Goal: Download file/media

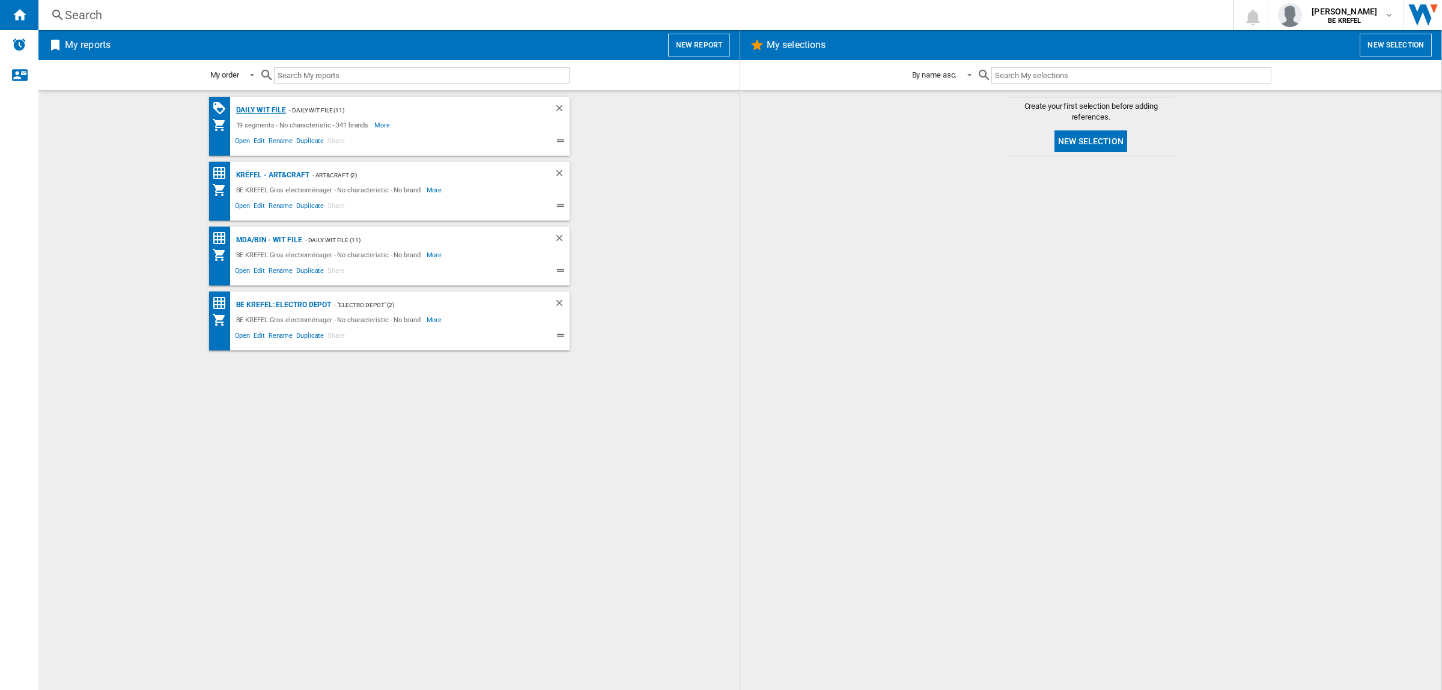
click at [257, 112] on div "Daily WIT file" at bounding box center [259, 110] width 53 height 15
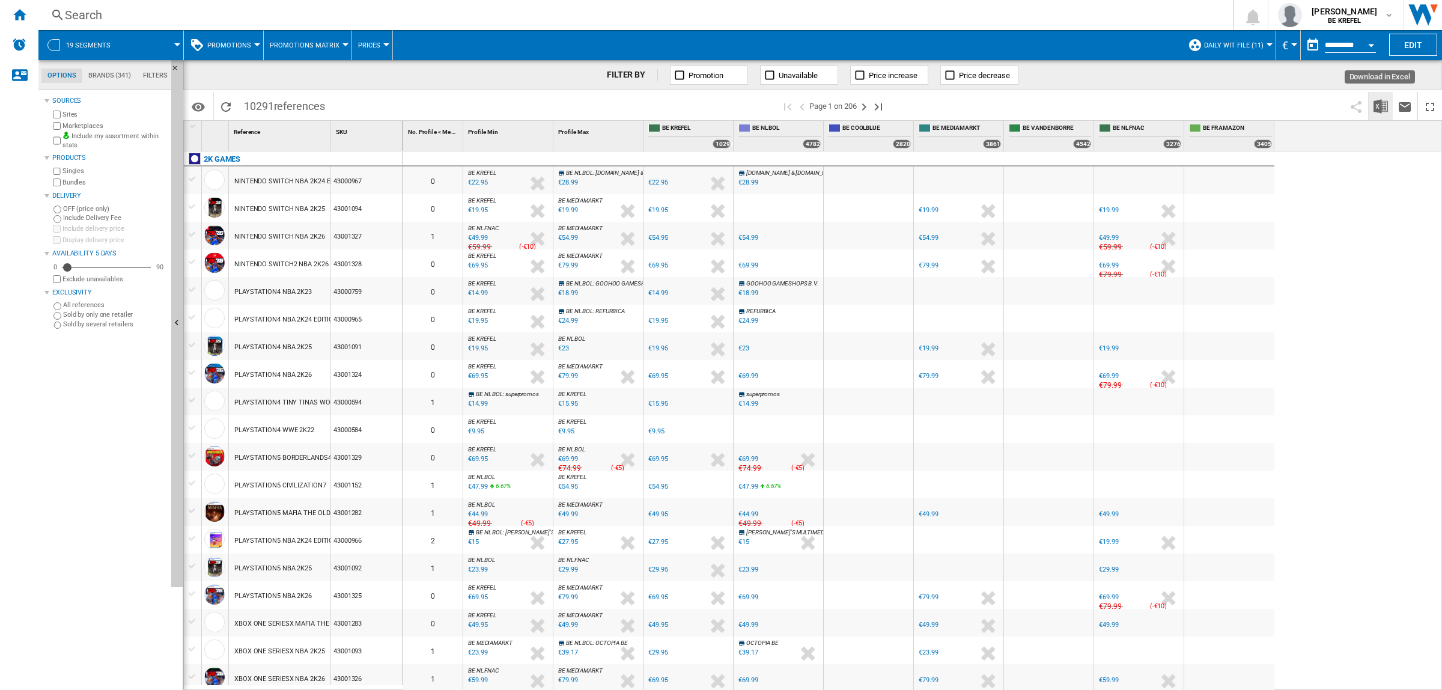
click at [1379, 111] on img "Download in Excel" at bounding box center [1380, 106] width 14 height 14
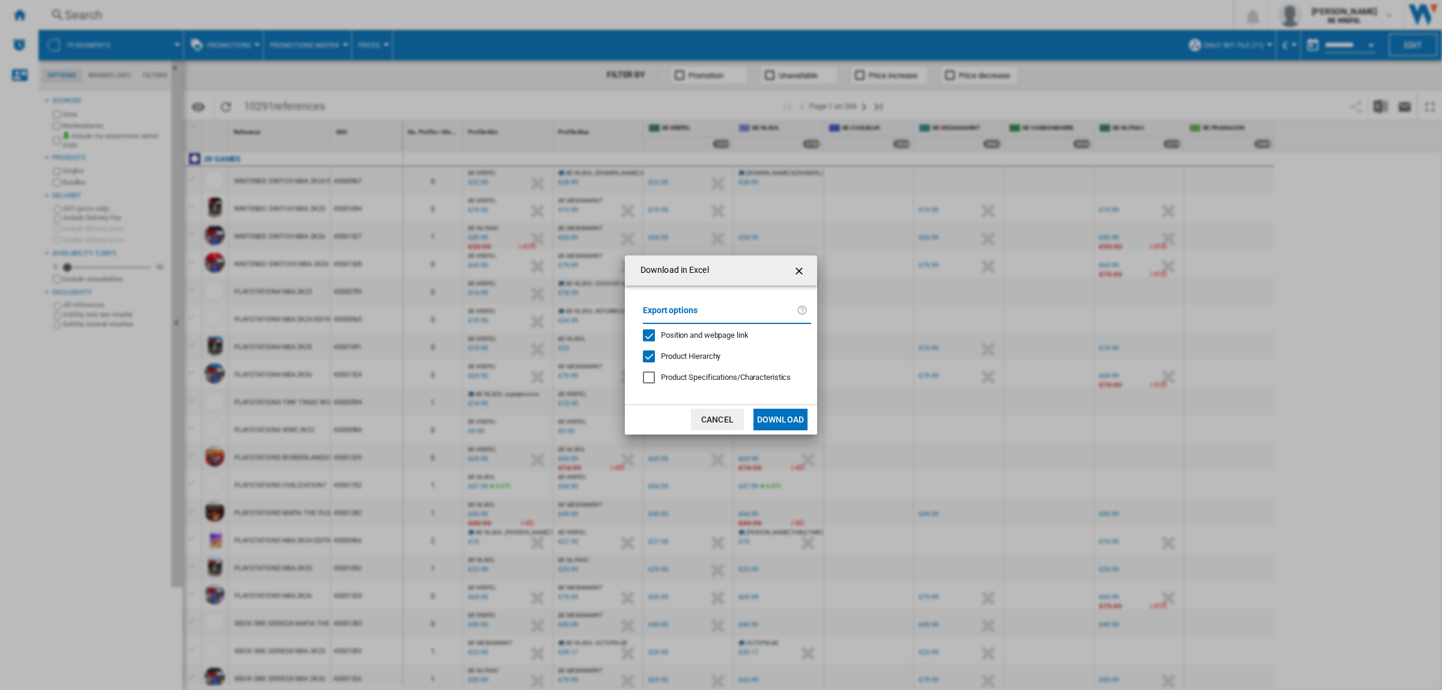
click at [792, 419] on button "Download" at bounding box center [780, 420] width 54 height 22
